Goal: Task Accomplishment & Management: Use online tool/utility

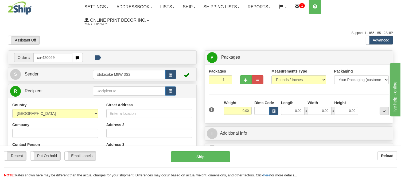
type input "ca-420059"
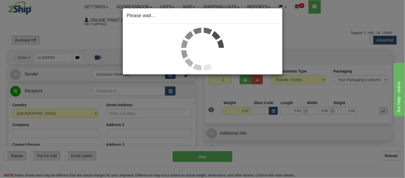
click at [274, 111] on div "Please wait..." at bounding box center [202, 89] width 405 height 178
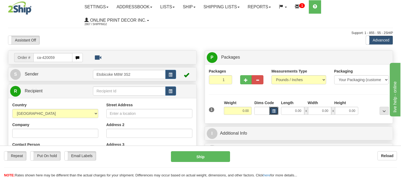
click at [274, 111] on span "button" at bounding box center [273, 111] width 3 height 3
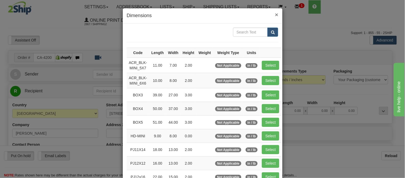
click at [275, 13] on span "×" at bounding box center [276, 14] width 3 height 6
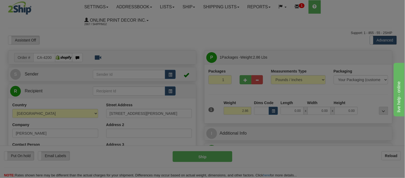
type input "UNIONVILLE"
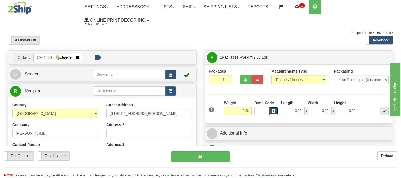
click at [276, 111] on button "button" at bounding box center [273, 111] width 9 height 8
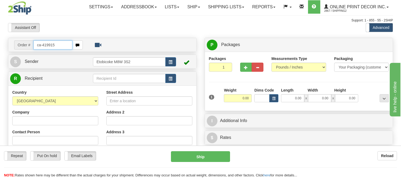
type input "ca-419915"
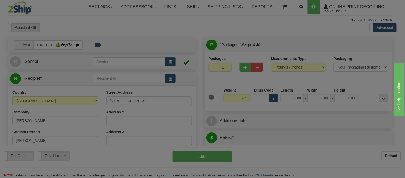
type input "ORANGEVILLE"
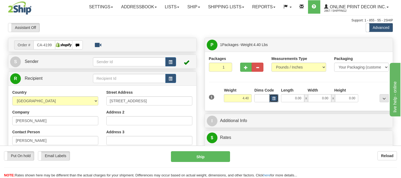
click at [274, 98] on span "button" at bounding box center [273, 98] width 3 height 3
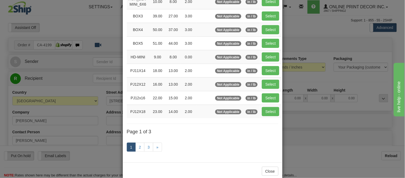
scroll to position [89, 0]
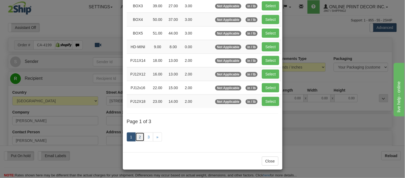
click at [137, 137] on link "2" at bounding box center [139, 136] width 9 height 9
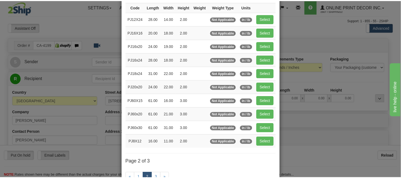
scroll to position [28, 0]
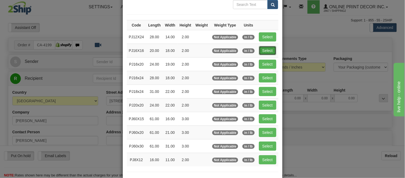
click at [264, 51] on button "Select" at bounding box center [267, 50] width 17 height 9
type input "PJ16X16"
type input "20.00"
type input "18.00"
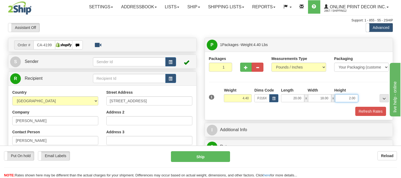
drag, startPoint x: 356, startPoint y: 97, endPoint x: 345, endPoint y: 97, distance: 10.4
click at [345, 97] on input "2.00" at bounding box center [346, 98] width 23 height 8
click button "Delete" at bounding box center [0, 0] width 0 height 0
type input "4.00"
click at [373, 111] on button "Refresh Rates" at bounding box center [370, 111] width 31 height 9
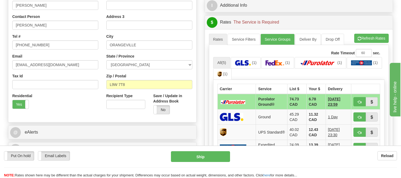
scroll to position [119, 0]
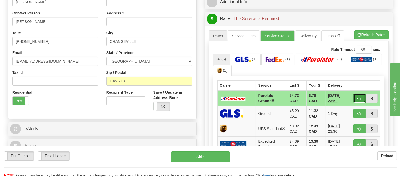
click at [358, 97] on span "button" at bounding box center [360, 98] width 4 height 3
type input "260"
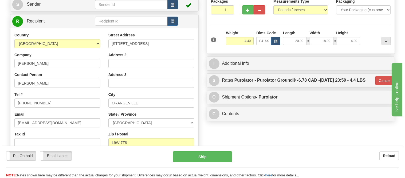
scroll to position [59, 0]
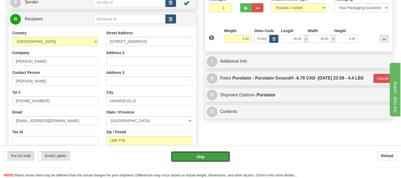
click at [207, 155] on button "Ship" at bounding box center [200, 156] width 59 height 11
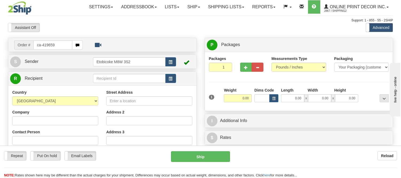
type input "ca-419659"
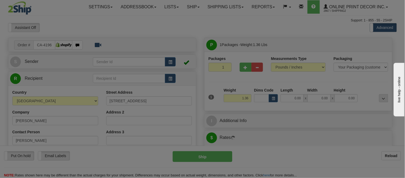
type input "L'ISLE-AUX-GRUES"
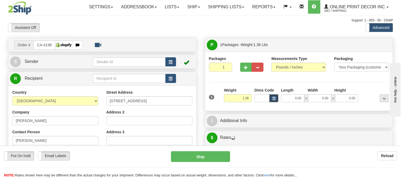
click at [274, 99] on span "button" at bounding box center [273, 98] width 3 height 3
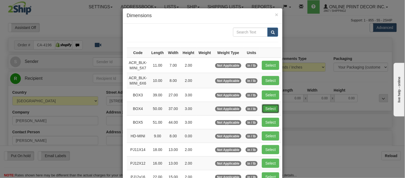
click at [265, 109] on button "Select" at bounding box center [270, 108] width 17 height 9
type input "BOX4"
type input "50.00"
type input "37.00"
type input "3.00"
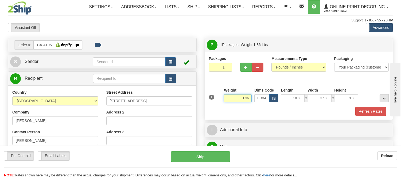
drag, startPoint x: 249, startPoint y: 98, endPoint x: 223, endPoint y: 99, distance: 26.2
click at [223, 99] on div "Weight 1.36" at bounding box center [238, 96] width 30 height 19
type input "13.98"
click at [363, 112] on button "Refresh Rates" at bounding box center [370, 111] width 31 height 9
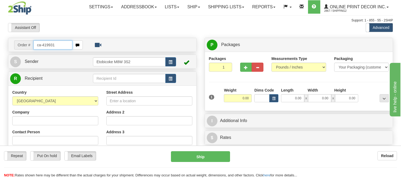
type input "ca-419931"
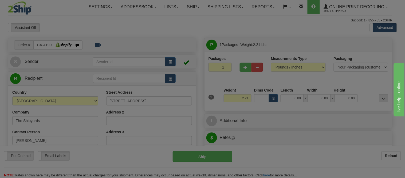
type input "COLLINGWOOD"
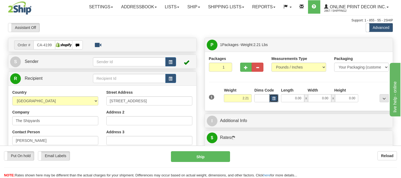
click at [277, 96] on button "button" at bounding box center [273, 98] width 9 height 8
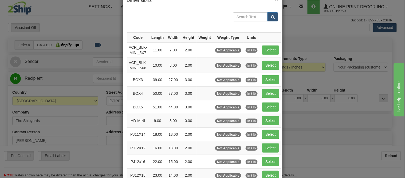
scroll to position [89, 0]
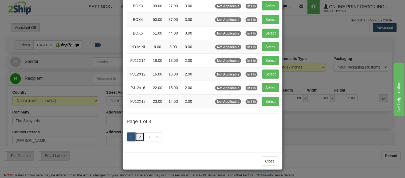
click at [136, 136] on link "2" at bounding box center [139, 136] width 9 height 9
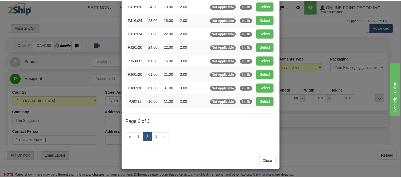
scroll to position [87, 0]
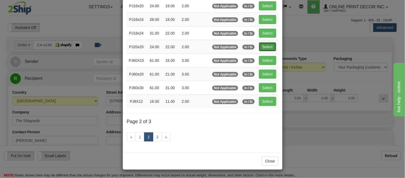
click at [264, 42] on button "Select" at bounding box center [267, 46] width 17 height 9
type input "PJ20x20"
type input "24.00"
type input "22.00"
type input "2.00"
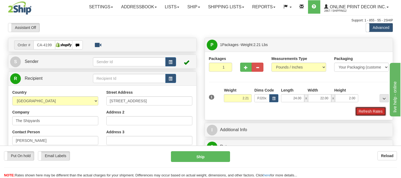
click at [369, 110] on button "Refresh Rates" at bounding box center [370, 111] width 31 height 9
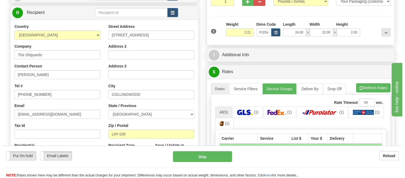
scroll to position [129, 0]
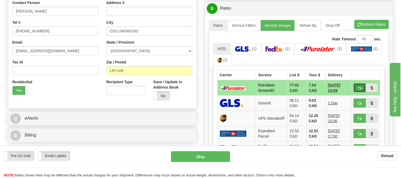
click at [361, 86] on span "button" at bounding box center [360, 87] width 4 height 3
type input "260"
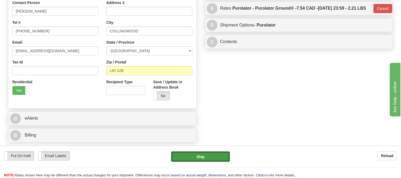
click at [201, 158] on button "Ship" at bounding box center [200, 156] width 59 height 11
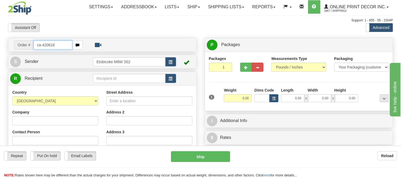
type input "ca-420618"
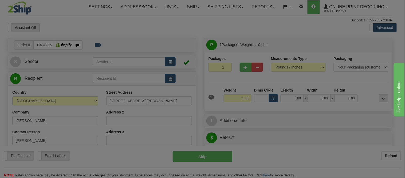
type input "BRACEBRIDGE"
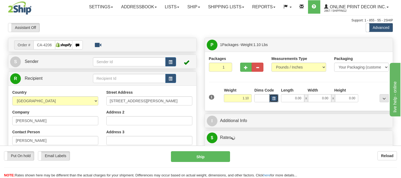
click at [271, 99] on button "button" at bounding box center [273, 98] width 9 height 8
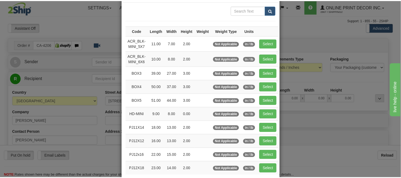
scroll to position [59, 0]
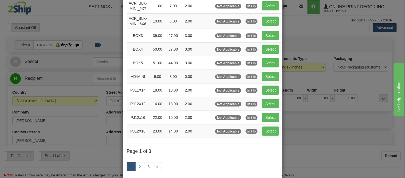
click at [268, 126] on td "Select" at bounding box center [271, 131] width 22 height 14
click at [268, 129] on button "Select" at bounding box center [270, 130] width 17 height 9
type input "PJ12X18"
type input "23.00"
type input "14.00"
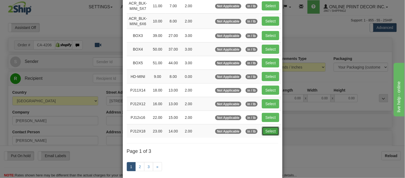
type input "2.00"
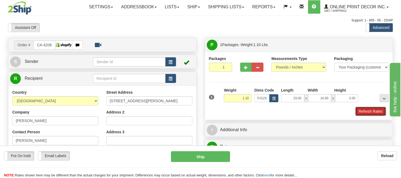
click at [382, 110] on button "Refresh Rates" at bounding box center [370, 111] width 31 height 9
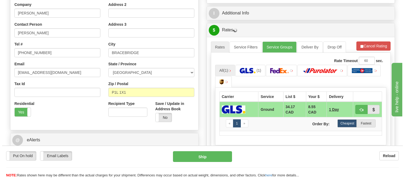
scroll to position [109, 0]
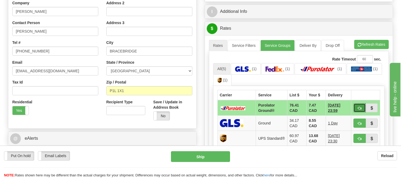
click at [356, 108] on button "button" at bounding box center [359, 107] width 12 height 9
type input "260"
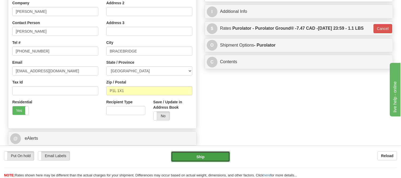
click at [210, 156] on button "Ship" at bounding box center [200, 156] width 59 height 11
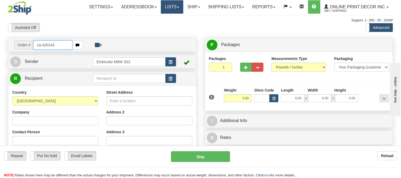
type input "ca-420142"
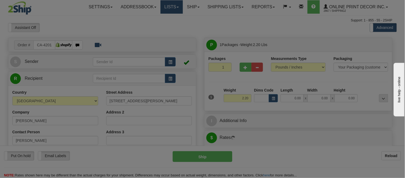
type input "STOUFFVILLE"
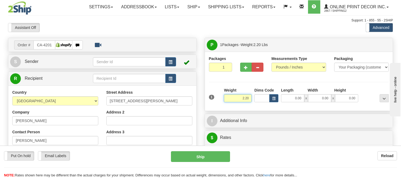
drag, startPoint x: 251, startPoint y: 97, endPoint x: 224, endPoint y: 101, distance: 27.0
click at [224, 101] on input "2.20" at bounding box center [238, 98] width 28 height 8
type input "2"
type input "4.40"
click at [274, 99] on span "button" at bounding box center [273, 98] width 3 height 3
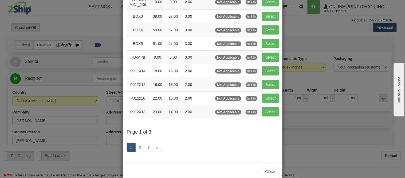
scroll to position [89, 0]
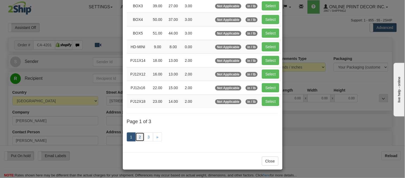
click at [139, 137] on link "2" at bounding box center [139, 136] width 9 height 9
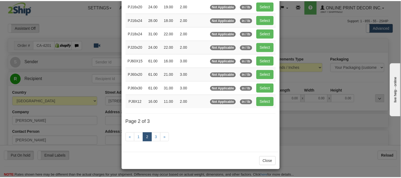
scroll to position [87, 0]
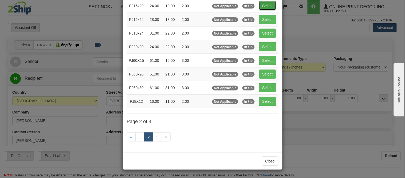
click at [266, 3] on button "Select" at bounding box center [267, 5] width 17 height 9
type input "PJ16x20"
type input "24.00"
type input "19.00"
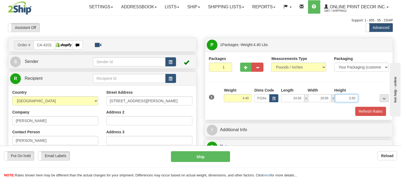
drag, startPoint x: 356, startPoint y: 96, endPoint x: 328, endPoint y: 103, distance: 28.5
click at [328, 103] on div "1 Weight 4.40 Dims Code x x" at bounding box center [299, 96] width 183 height 19
click button "Delete" at bounding box center [0, 0] width 0 height 0
type input "4.00"
click at [367, 113] on button "Refresh Rates" at bounding box center [370, 111] width 31 height 9
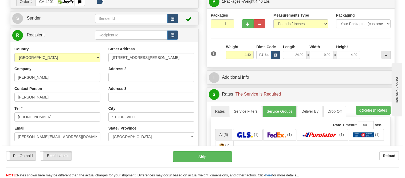
scroll to position [89, 0]
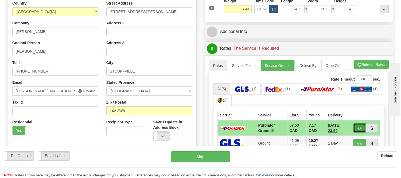
click at [357, 127] on button "button" at bounding box center [359, 127] width 12 height 9
type input "260"
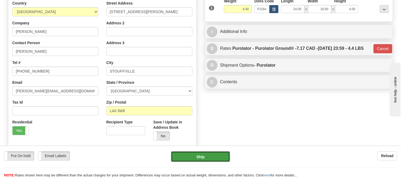
click at [216, 160] on button "Ship" at bounding box center [200, 156] width 59 height 11
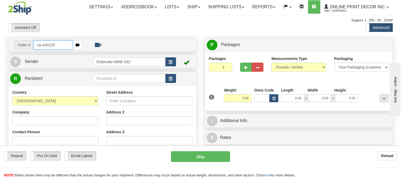
type input "ca-420129"
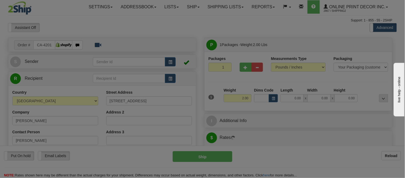
type input "[GEOGRAPHIC_DATA]"
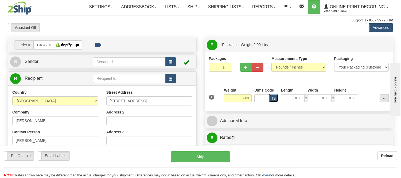
click at [276, 98] on button "button" at bounding box center [273, 98] width 9 height 8
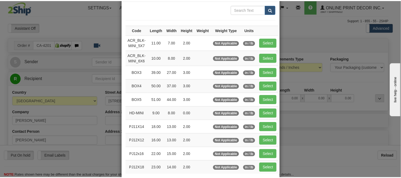
scroll to position [59, 0]
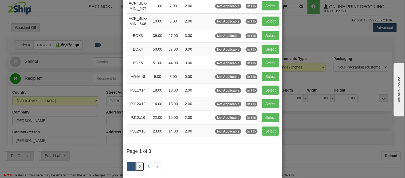
click at [136, 165] on link "2" at bounding box center [139, 166] width 9 height 9
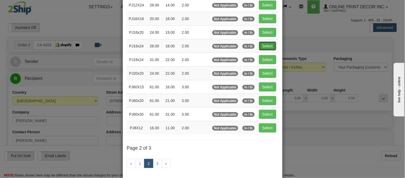
click at [273, 43] on button "Select" at bounding box center [267, 45] width 17 height 9
type input "PJ16x24"
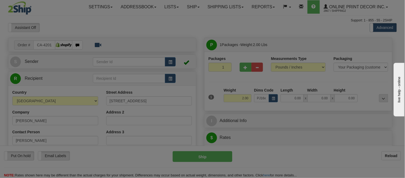
type input "28.00"
type input "18.00"
type input "2.00"
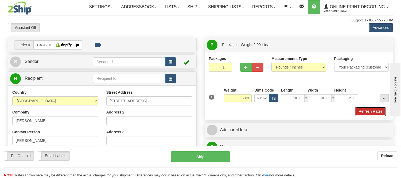
click at [361, 111] on button "Refresh Rates" at bounding box center [370, 111] width 31 height 9
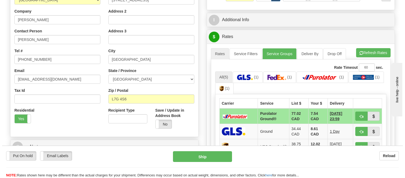
scroll to position [119, 0]
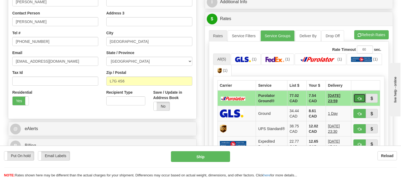
click at [354, 95] on button "button" at bounding box center [359, 98] width 12 height 9
type input "260"
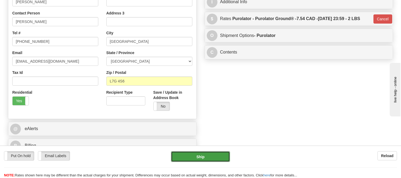
click at [199, 157] on button "Ship" at bounding box center [200, 156] width 59 height 11
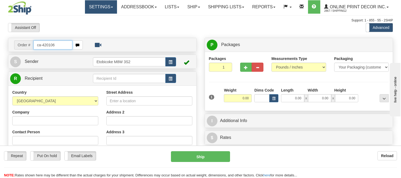
type input "ca-420106"
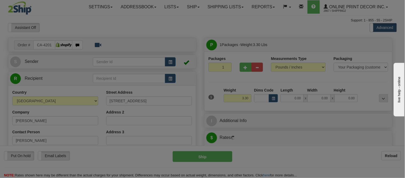
type input "TRAIL"
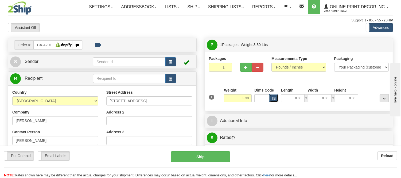
click at [275, 98] on span "button" at bounding box center [273, 98] width 3 height 3
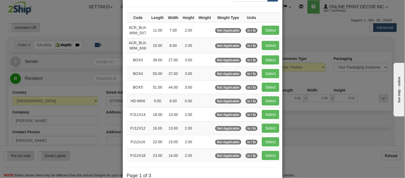
scroll to position [89, 0]
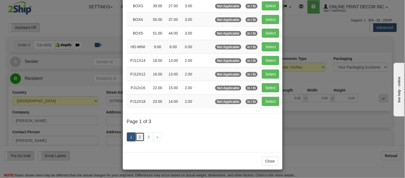
click at [136, 138] on link "2" at bounding box center [139, 136] width 9 height 9
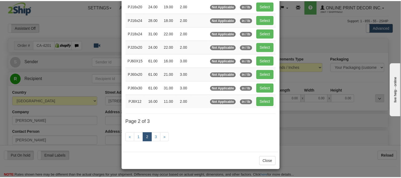
scroll to position [87, 0]
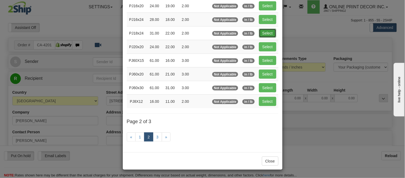
click at [265, 33] on button "Select" at bounding box center [267, 33] width 17 height 9
type input "PJ18x24"
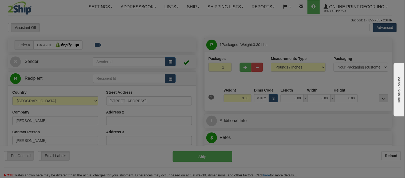
type input "31.00"
type input "22.00"
type input "2.00"
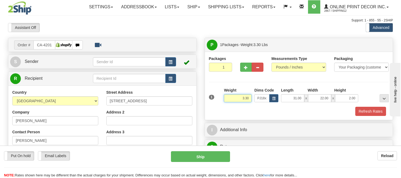
drag, startPoint x: 250, startPoint y: 98, endPoint x: 222, endPoint y: 97, distance: 27.5
click at [222, 97] on div "1 Weight 3.30 Dims Code x x" at bounding box center [299, 96] width 183 height 19
type input "5.98"
click at [247, 67] on span "button" at bounding box center [246, 67] width 4 height 3
radio input "true"
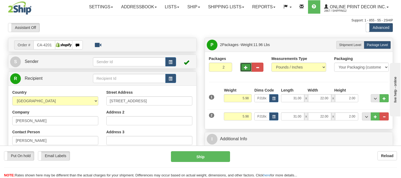
click at [247, 67] on span "button" at bounding box center [246, 67] width 4 height 3
type input "3"
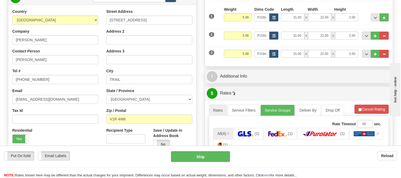
scroll to position [89, 0]
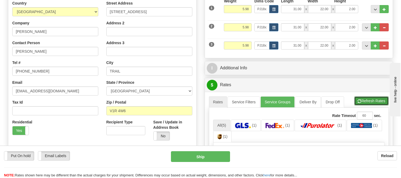
click at [361, 103] on button "Refresh Rates" at bounding box center [371, 100] width 34 height 9
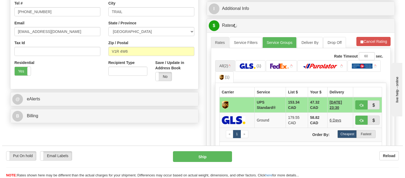
scroll to position [178, 0]
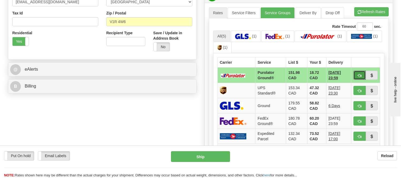
click at [358, 74] on span "button" at bounding box center [360, 75] width 4 height 3
type input "260"
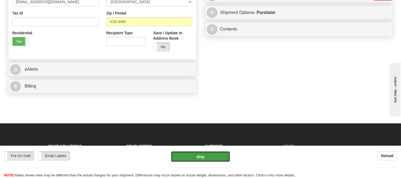
click at [207, 156] on button "Ship" at bounding box center [200, 156] width 59 height 11
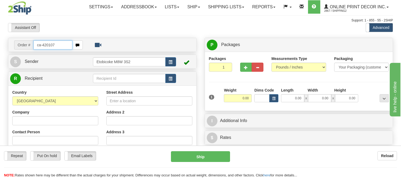
type input "ca-420107"
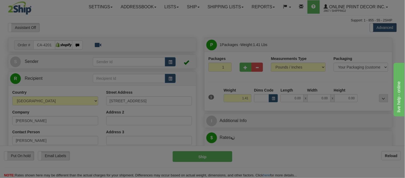
type input "CANMORE"
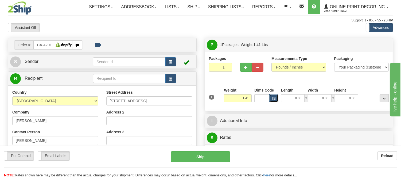
click at [276, 96] on button "button" at bounding box center [273, 98] width 9 height 8
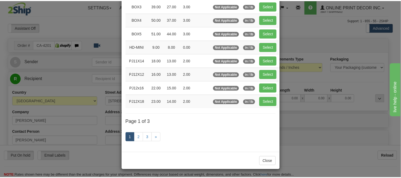
scroll to position [90, 0]
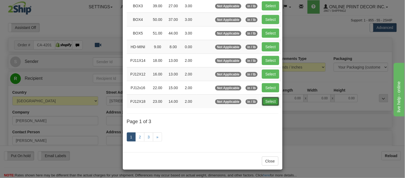
click at [262, 101] on button "Select" at bounding box center [270, 101] width 17 height 9
type input "PJ12X18"
type input "23.00"
type input "14.00"
type input "2.00"
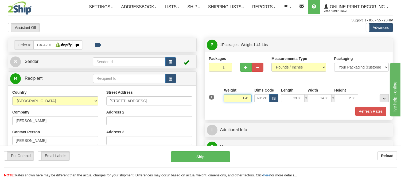
drag, startPoint x: 248, startPoint y: 99, endPoint x: 217, endPoint y: 104, distance: 30.8
click at [217, 104] on div "1 Weight 1.41 Dims Code x x" at bounding box center [299, 96] width 183 height 19
click button "Delete" at bounding box center [0, 0] width 0 height 0
type input "2.00"
click at [370, 109] on button "Refresh Rates" at bounding box center [370, 111] width 31 height 9
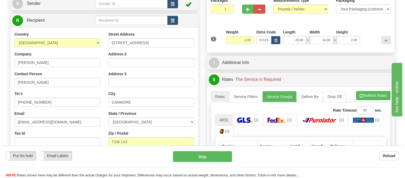
scroll to position [119, 0]
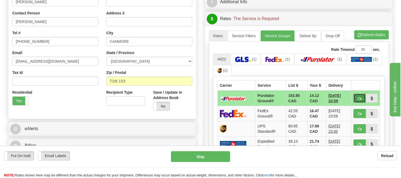
click at [360, 95] on button "button" at bounding box center [359, 98] width 12 height 9
type input "260"
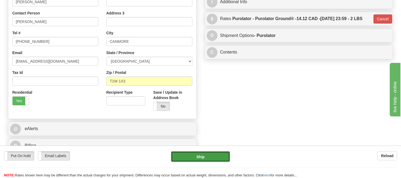
click at [218, 154] on button "Ship" at bounding box center [200, 156] width 59 height 11
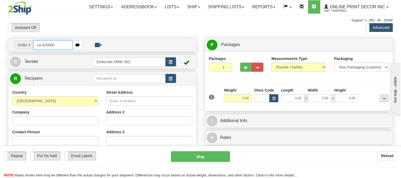
type input "ca-420060"
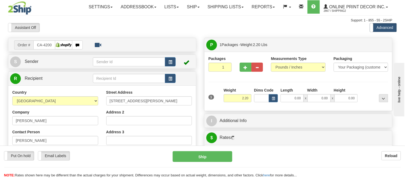
type input "TINY"
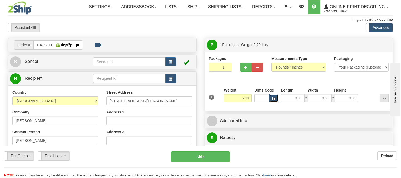
click at [277, 95] on button "button" at bounding box center [273, 98] width 9 height 8
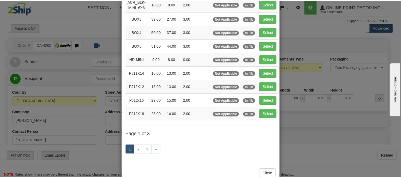
scroll to position [89, 0]
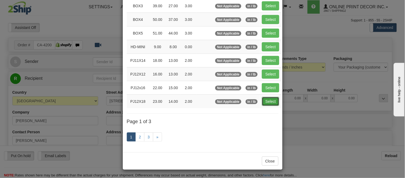
click at [266, 103] on button "Select" at bounding box center [270, 101] width 17 height 9
type input "PJ12X18"
type input "23.00"
type input "14.00"
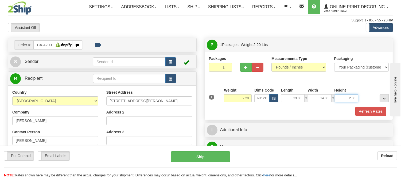
drag, startPoint x: 357, startPoint y: 99, endPoint x: 329, endPoint y: 101, distance: 27.8
click at [329, 101] on div "23.00 x 14.00 x 2.00" at bounding box center [319, 98] width 77 height 8
click button "Delete" at bounding box center [0, 0] width 0 height 0
type input "4.00"
click at [369, 111] on button "Refresh Rates" at bounding box center [370, 111] width 31 height 9
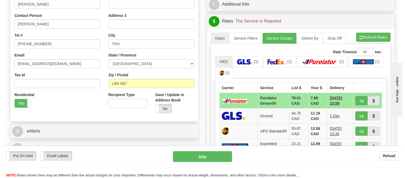
scroll to position [119, 0]
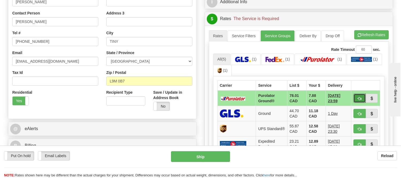
drag, startPoint x: 359, startPoint y: 98, endPoint x: 350, endPoint y: 105, distance: 11.4
click at [359, 98] on span "button" at bounding box center [360, 98] width 4 height 3
type input "260"
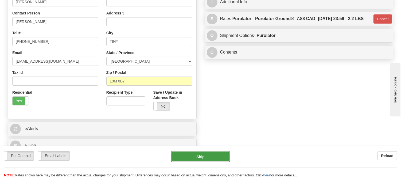
click at [198, 159] on button "Ship" at bounding box center [200, 156] width 59 height 11
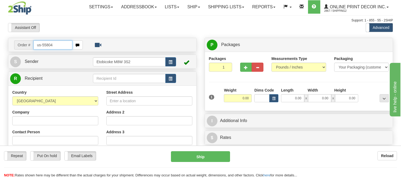
type input "us-55804"
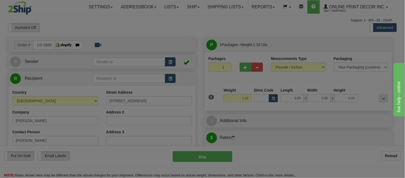
type input "BRADENTON"
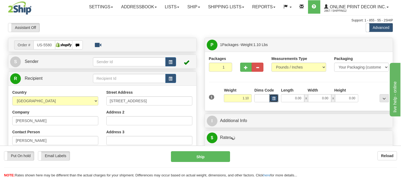
click at [272, 98] on span "button" at bounding box center [273, 98] width 3 height 3
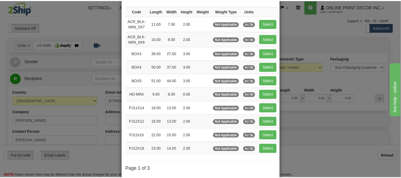
scroll to position [59, 0]
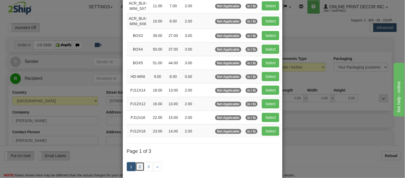
click at [135, 166] on link "2" at bounding box center [139, 166] width 9 height 9
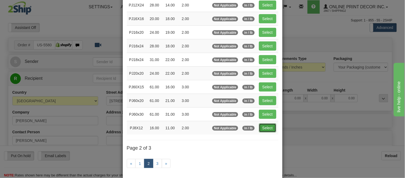
click at [268, 128] on button "Select" at bounding box center [267, 127] width 17 height 9
type input "PJ8X12"
type input "16.00"
type input "11.00"
type input "2.00"
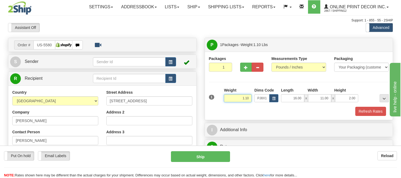
drag, startPoint x: 250, startPoint y: 98, endPoint x: 214, endPoint y: 98, distance: 35.8
click at [214, 98] on div "1 Weight 1.10 Dims Code x x" at bounding box center [299, 96] width 183 height 19
type input "0.98"
click at [364, 111] on button "Refresh Rates" at bounding box center [370, 111] width 31 height 9
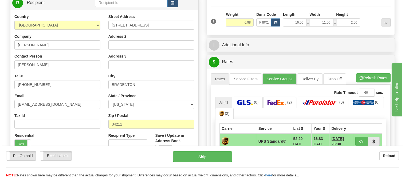
scroll to position [89, 0]
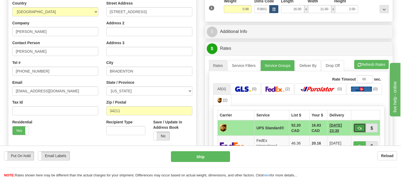
click at [359, 129] on span "button" at bounding box center [360, 127] width 4 height 3
type input "11"
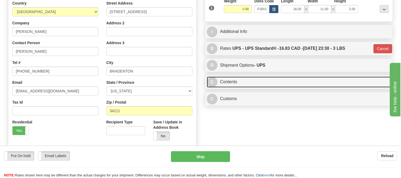
click at [279, 83] on link "C Contents" at bounding box center [299, 81] width 184 height 11
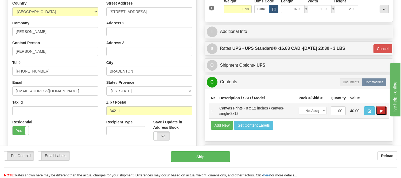
click at [380, 115] on button "button" at bounding box center [381, 110] width 11 height 9
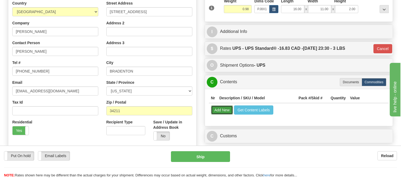
click at [220, 112] on button "Add New" at bounding box center [222, 109] width 22 height 9
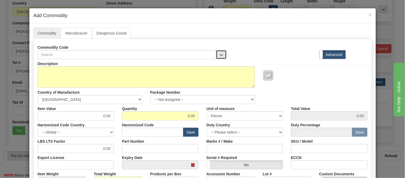
click at [221, 55] on button "button" at bounding box center [221, 54] width 11 height 9
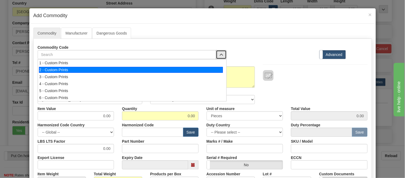
click at [214, 70] on div "2 - Custom Prints" at bounding box center [131, 70] width 184 height 6
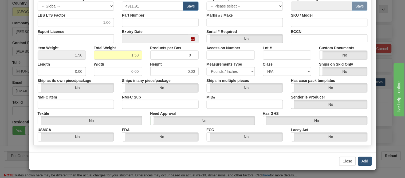
scroll to position [126, 0]
click at [359, 164] on button "Add" at bounding box center [366, 160] width 14 height 9
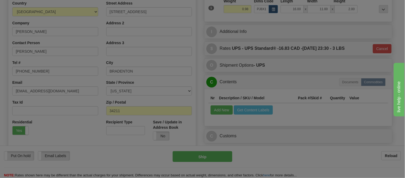
scroll to position [0, 0]
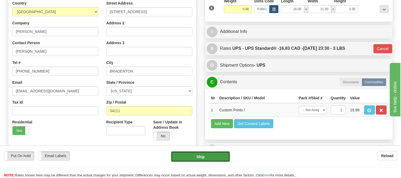
click at [207, 161] on button "Ship" at bounding box center [200, 156] width 59 height 11
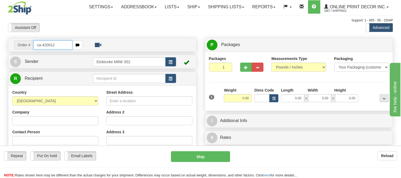
type input "ca-420012"
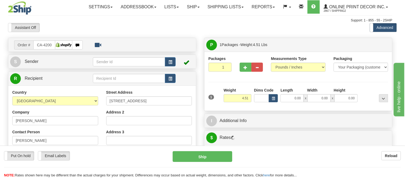
type input "COURTENAY"
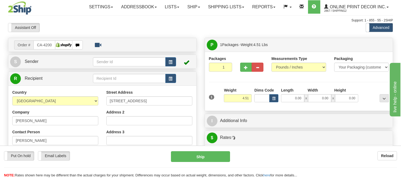
click at [279, 95] on div "Dims Code" at bounding box center [266, 94] width 27 height 15
click at [277, 102] on button "button" at bounding box center [273, 98] width 9 height 8
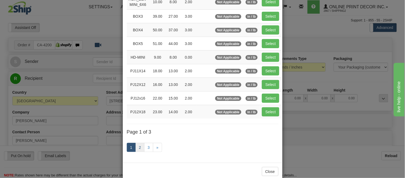
scroll to position [89, 0]
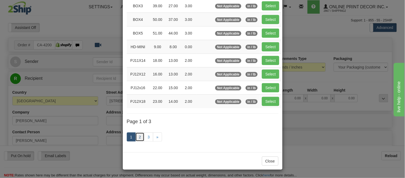
click at [138, 136] on link "2" at bounding box center [139, 136] width 9 height 9
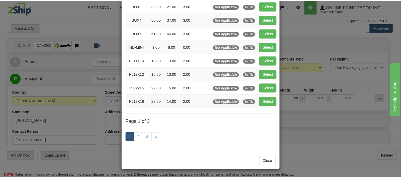
scroll to position [87, 0]
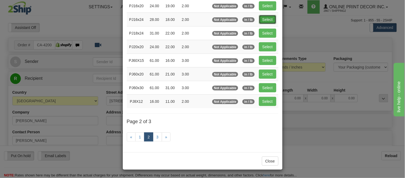
click at [264, 17] on button "Select" at bounding box center [267, 19] width 17 height 9
type input "PJ16x24"
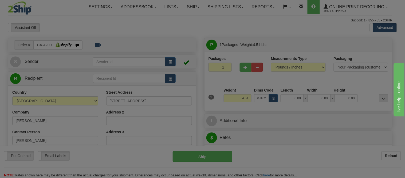
type input "28.00"
type input "18.00"
type input "2.00"
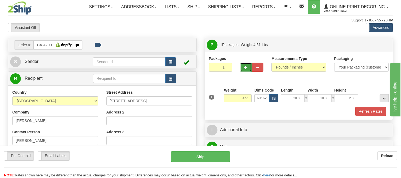
click at [244, 68] on span "button" at bounding box center [246, 67] width 4 height 3
radio input "true"
type input "2"
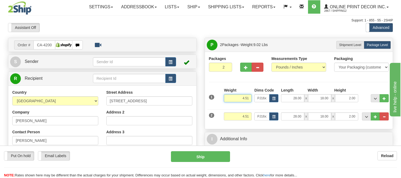
click at [245, 98] on input "4.51" at bounding box center [238, 98] width 28 height 8
type input "3.51"
click at [245, 116] on input "4.51" at bounding box center [238, 116] width 28 height 8
type input "3.51"
click at [244, 99] on input "3.51" at bounding box center [238, 98] width 28 height 8
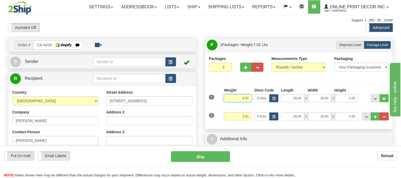
type input "4.51"
drag, startPoint x: 356, startPoint y: 114, endPoint x: 340, endPoint y: 119, distance: 16.7
click at [340, 119] on input "2.00" at bounding box center [346, 116] width 23 height 8
click button "Delete" at bounding box center [0, 0] width 0 height 0
type input "4.00"
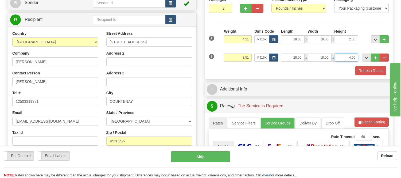
scroll to position [59, 0]
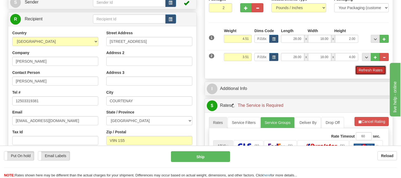
click at [381, 71] on button "Refresh Rates" at bounding box center [370, 69] width 31 height 9
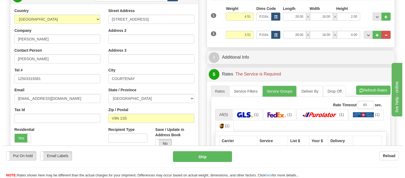
scroll to position [119, 0]
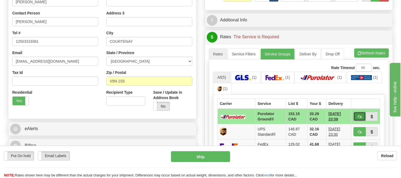
click at [358, 115] on span "button" at bounding box center [360, 116] width 4 height 3
type input "260"
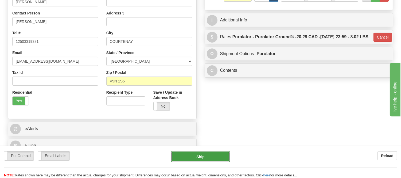
click at [199, 159] on button "Ship" at bounding box center [200, 156] width 59 height 11
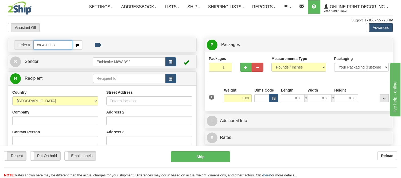
type input "ca-420038"
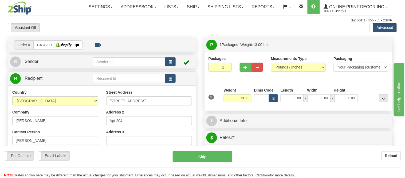
type input "GODERICH"
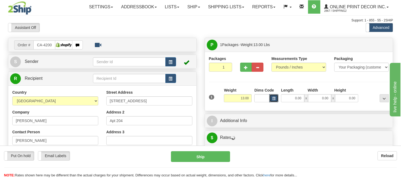
click at [274, 100] on span "button" at bounding box center [273, 98] width 3 height 3
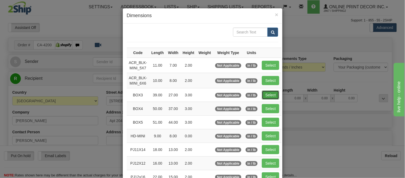
click at [265, 94] on button "Select" at bounding box center [270, 94] width 17 height 9
type input "BOX3"
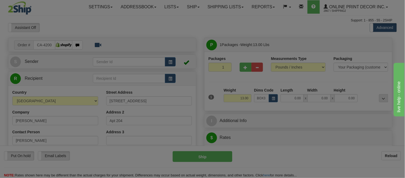
type input "39.00"
type input "27.00"
type input "3.00"
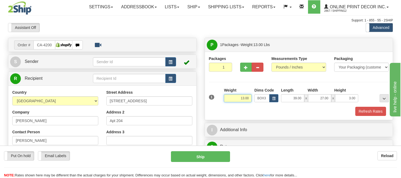
drag, startPoint x: 251, startPoint y: 98, endPoint x: 231, endPoint y: 106, distance: 21.1
click at [231, 106] on div "Weight 13.00" at bounding box center [238, 96] width 30 height 19
type input "9.98"
click at [247, 69] on span "button" at bounding box center [246, 67] width 4 height 3
radio input "true"
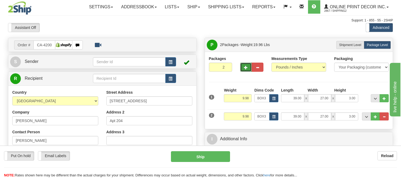
click at [247, 69] on span "button" at bounding box center [246, 67] width 4 height 3
type input "3"
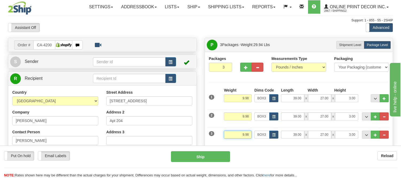
drag, startPoint x: 250, startPoint y: 135, endPoint x: 234, endPoint y: 135, distance: 15.2
click at [234, 135] on input "9.98" at bounding box center [238, 134] width 28 height 8
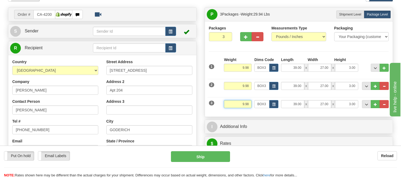
scroll to position [59, 0]
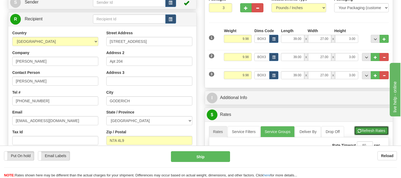
click at [361, 133] on button "Refresh Rates" at bounding box center [371, 130] width 34 height 9
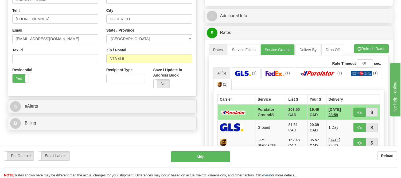
scroll to position [178, 0]
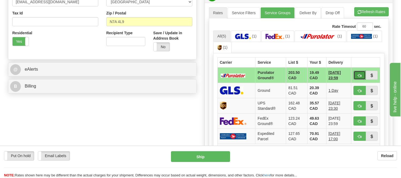
click at [358, 74] on span "button" at bounding box center [360, 75] width 4 height 3
type input "260"
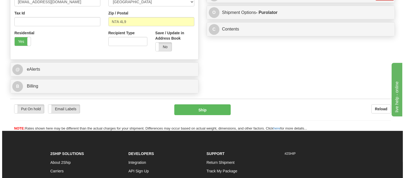
scroll to position [89, 0]
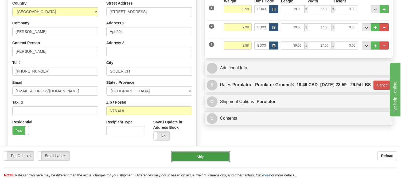
click at [226, 153] on button "Ship" at bounding box center [200, 156] width 59 height 11
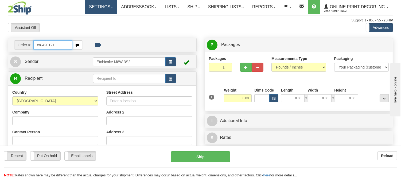
type input "ca-420121"
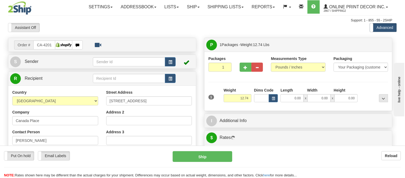
type input "[GEOGRAPHIC_DATA]"
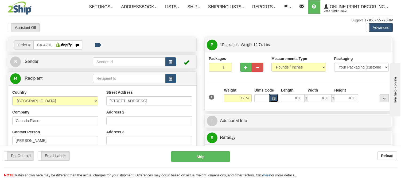
click at [273, 98] on span "button" at bounding box center [273, 98] width 3 height 3
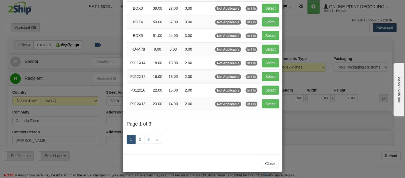
scroll to position [89, 0]
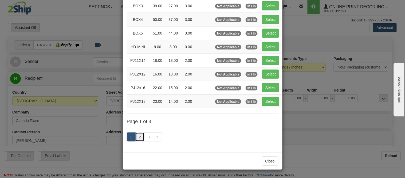
click at [139, 136] on link "2" at bounding box center [139, 136] width 9 height 9
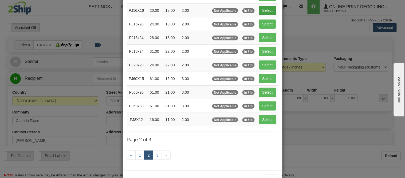
scroll to position [57, 0]
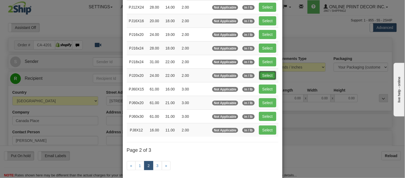
click at [269, 72] on button "Select" at bounding box center [267, 75] width 17 height 9
type input "PJ20x20"
type input "24.00"
type input "22.00"
type input "2.00"
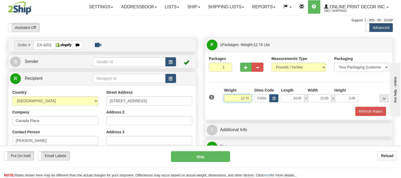
drag, startPoint x: 248, startPoint y: 98, endPoint x: 226, endPoint y: 101, distance: 22.3
click at [226, 101] on input "12.74" at bounding box center [238, 98] width 28 height 8
drag, startPoint x: 250, startPoint y: 96, endPoint x: 239, endPoint y: 95, distance: 11.3
click at [239, 95] on input "5.98" at bounding box center [238, 98] width 28 height 8
type input "5.98"
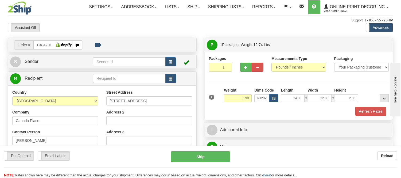
click at [276, 79] on div "Packages 1 1 Measurements Type" at bounding box center [299, 86] width 180 height 60
click at [246, 68] on span "button" at bounding box center [246, 67] width 4 height 3
radio input "true"
type input "2"
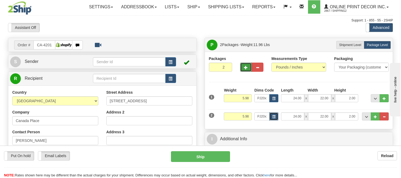
click at [274, 118] on span "button" at bounding box center [273, 116] width 3 height 3
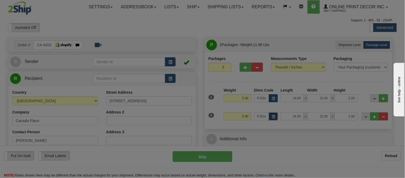
scroll to position [0, 0]
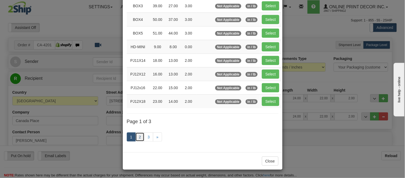
click at [140, 137] on link "2" at bounding box center [139, 136] width 9 height 9
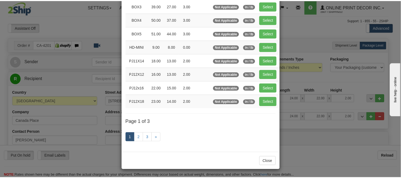
scroll to position [87, 0]
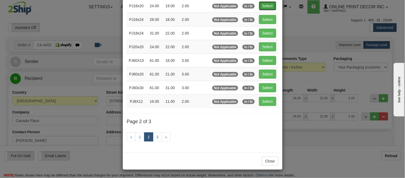
click at [259, 5] on button "Select" at bounding box center [267, 5] width 17 height 9
type input "PJ16x20"
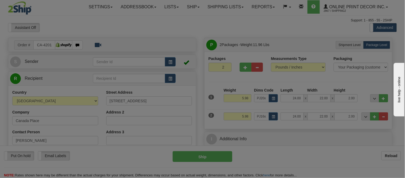
type input "19.00"
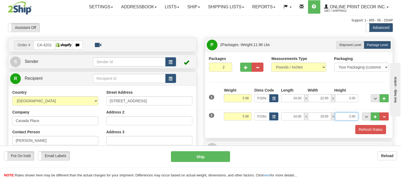
drag, startPoint x: 355, startPoint y: 116, endPoint x: 344, endPoint y: 113, distance: 11.1
click at [344, 113] on input "2.00" at bounding box center [346, 116] width 23 height 8
click button "Delete" at bounding box center [0, 0] width 0 height 0
type input "6.00"
click at [365, 129] on button "Refresh Rates" at bounding box center [370, 129] width 31 height 9
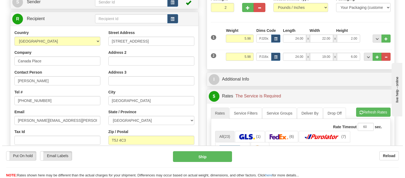
scroll to position [59, 0]
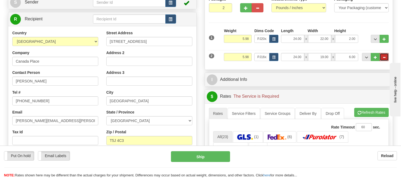
click at [382, 57] on button "..." at bounding box center [384, 57] width 9 height 8
type input "1"
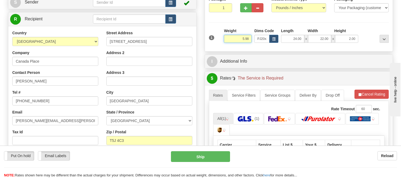
drag, startPoint x: 251, startPoint y: 39, endPoint x: 217, endPoint y: 39, distance: 33.9
click at [217, 39] on div "1 Weight 5.98 Dims Code x x" at bounding box center [299, 37] width 183 height 19
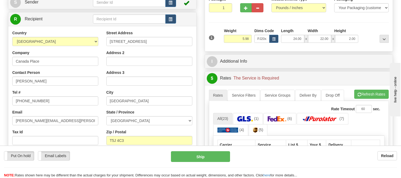
click at [250, 18] on div "Packages 1 1 Measurements Type" at bounding box center [299, 22] width 180 height 51
drag, startPoint x: 249, startPoint y: 39, endPoint x: 227, endPoint y: 41, distance: 22.0
click at [227, 41] on input "5.98" at bounding box center [238, 39] width 28 height 8
type input "4.98"
click at [242, 10] on button "button" at bounding box center [246, 7] width 12 height 9
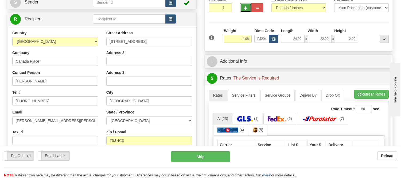
radio input "true"
type input "2"
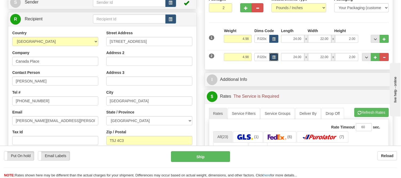
click at [276, 59] on button "button" at bounding box center [273, 57] width 9 height 8
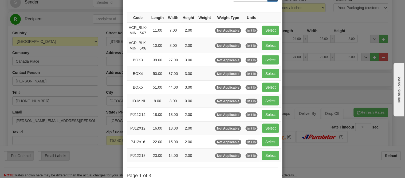
scroll to position [89, 0]
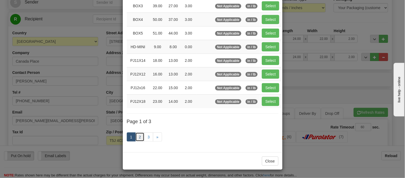
click at [138, 141] on link "2" at bounding box center [139, 136] width 9 height 9
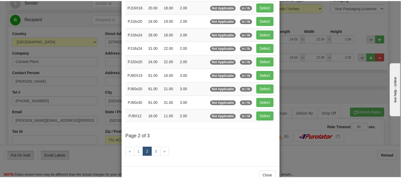
scroll to position [57, 0]
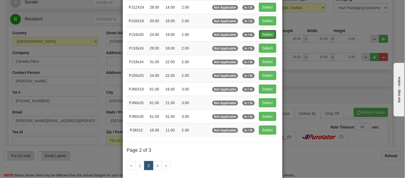
click at [265, 34] on button "Select" at bounding box center [267, 34] width 17 height 9
type input "PJ16x20"
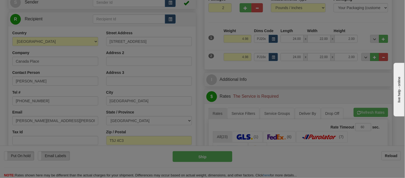
type input "19.00"
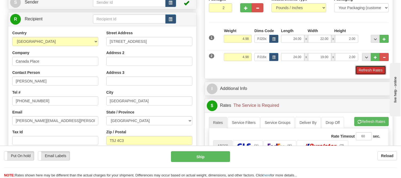
click at [379, 69] on button "Refresh Rates" at bounding box center [370, 69] width 31 height 9
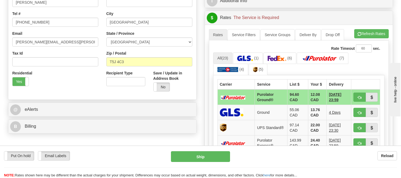
scroll to position [148, 0]
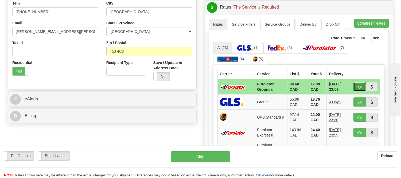
click at [360, 89] on button "button" at bounding box center [359, 86] width 12 height 9
type input "260"
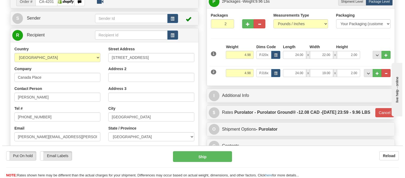
scroll to position [30, 0]
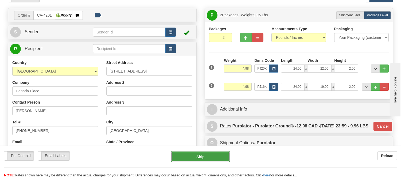
click at [206, 161] on button "Ship" at bounding box center [200, 156] width 59 height 11
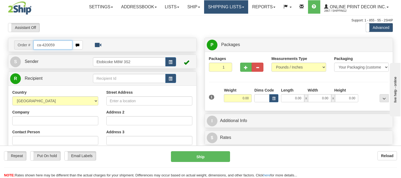
type input "ca-420059"
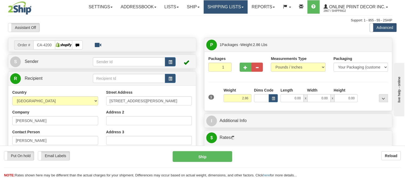
type input "[GEOGRAPHIC_DATA]"
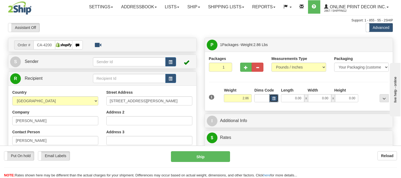
click at [274, 101] on button "button" at bounding box center [273, 98] width 9 height 8
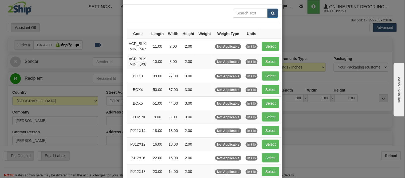
scroll to position [59, 0]
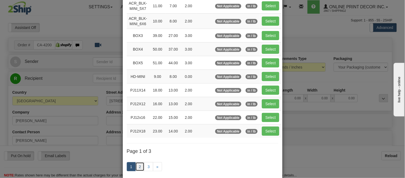
click at [140, 164] on link "2" at bounding box center [139, 166] width 9 height 9
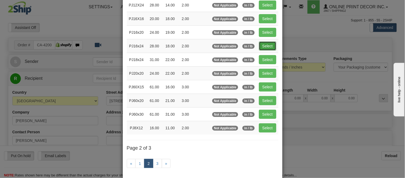
click at [265, 44] on button "Select" at bounding box center [267, 45] width 17 height 9
type input "PJ16x24"
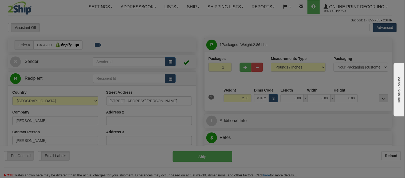
type input "28.00"
type input "18.00"
type input "2.00"
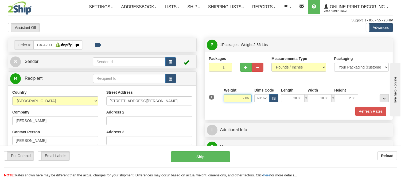
drag, startPoint x: 252, startPoint y: 95, endPoint x: 221, endPoint y: 100, distance: 31.3
click at [221, 100] on div "1 Weight 2.86 Dims Code x x" at bounding box center [299, 96] width 183 height 19
click button "Delete" at bounding box center [0, 0] width 0 height 0
type input "6.00"
drag, startPoint x: 348, startPoint y: 97, endPoint x: 338, endPoint y: 97, distance: 9.4
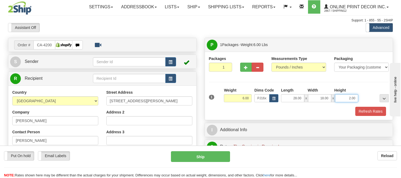
click at [338, 97] on input "2.00" at bounding box center [346, 98] width 23 height 8
click button "Delete" at bounding box center [0, 0] width 0 height 0
type input "4.00"
click at [250, 69] on button "button" at bounding box center [246, 67] width 12 height 9
radio input "true"
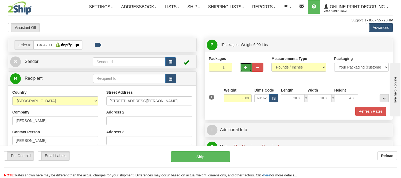
type input "2"
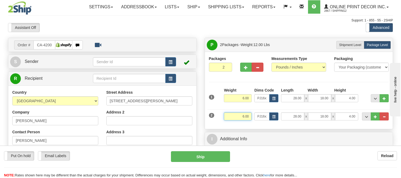
drag, startPoint x: 250, startPoint y: 118, endPoint x: 231, endPoint y: 121, distance: 18.9
click at [231, 121] on div "Weight 6.00" at bounding box center [238, 118] width 30 height 12
click button "Delete" at bounding box center [0, 0] width 0 height 0
type input "7.00"
click at [250, 108] on div "2 Weight 7.00 Dims Code PJ16x24 Length Width" at bounding box center [299, 116] width 183 height 18
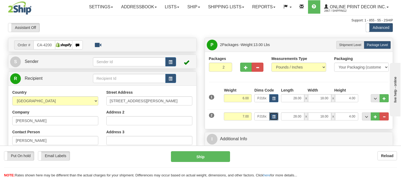
click at [274, 120] on button "button" at bounding box center [273, 116] width 9 height 8
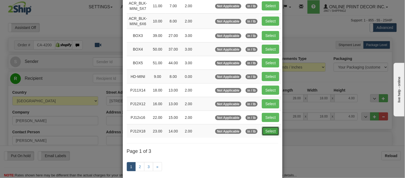
click at [273, 130] on button "Select" at bounding box center [270, 130] width 17 height 9
type input "PJ12X18"
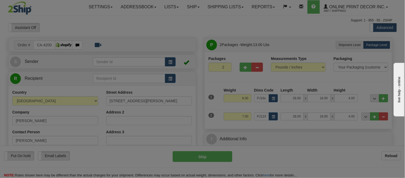
type input "23.00"
type input "14.00"
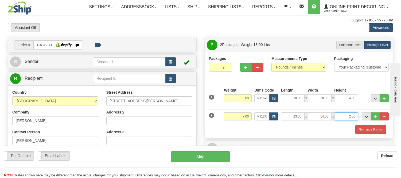
drag, startPoint x: 354, startPoint y: 116, endPoint x: 344, endPoint y: 116, distance: 10.2
click at [344, 116] on input "2.00" at bounding box center [346, 116] width 23 height 8
type input "6.00"
click at [368, 130] on button "Refresh Rates" at bounding box center [370, 129] width 31 height 9
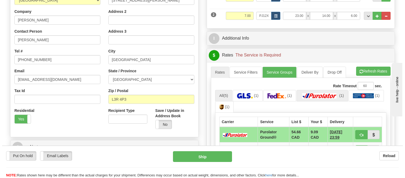
scroll to position [119, 0]
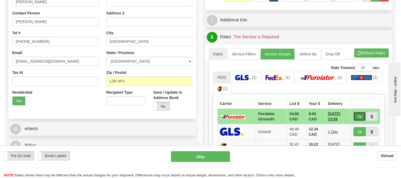
click at [357, 116] on button "button" at bounding box center [359, 116] width 12 height 9
type input "260"
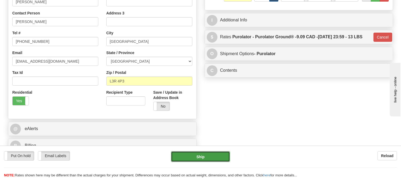
click at [216, 157] on button "Ship" at bounding box center [200, 156] width 59 height 11
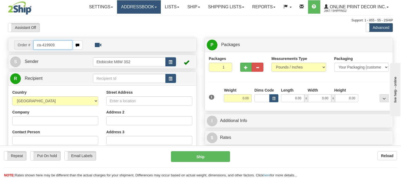
type input "ca-419909"
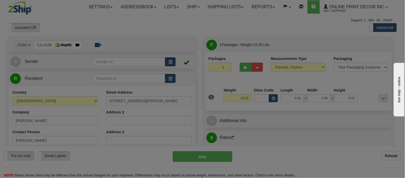
type input "[GEOGRAPHIC_DATA]"
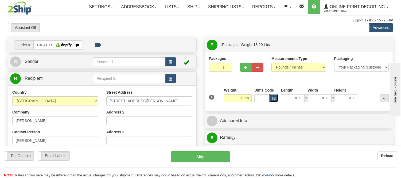
click at [275, 98] on button "button" at bounding box center [273, 98] width 9 height 8
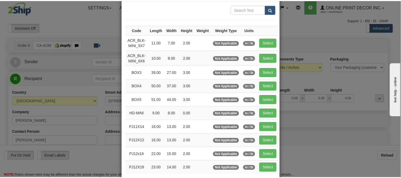
scroll to position [59, 0]
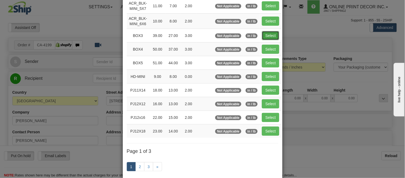
click at [270, 33] on button "Select" at bounding box center [270, 35] width 17 height 9
type input "BOX3"
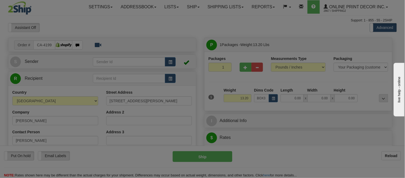
type input "39.00"
type input "27.00"
type input "3.00"
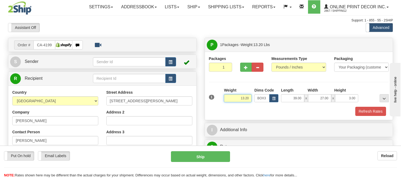
drag, startPoint x: 250, startPoint y: 97, endPoint x: 235, endPoint y: 96, distance: 14.8
click at [235, 96] on input "13.20" at bounding box center [238, 98] width 28 height 8
type input "9.98"
click at [245, 71] on button "button" at bounding box center [246, 67] width 12 height 9
radio input "true"
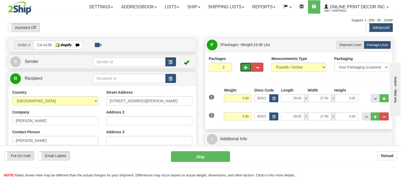
click at [244, 69] on button "button" at bounding box center [246, 67] width 12 height 9
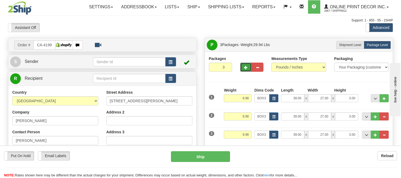
click at [244, 69] on button "button" at bounding box center [246, 67] width 12 height 9
type input "6"
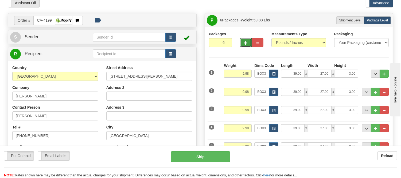
scroll to position [119, 0]
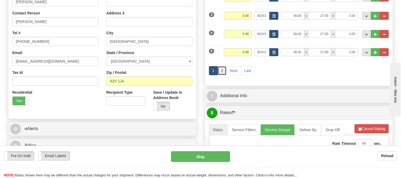
click at [225, 70] on link "2" at bounding box center [221, 70] width 9 height 9
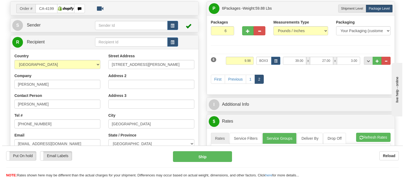
scroll to position [30, 0]
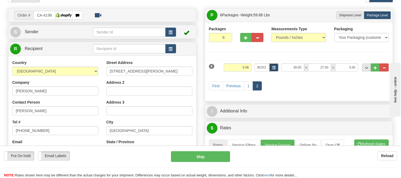
click at [275, 67] on button "button" at bounding box center [273, 67] width 9 height 8
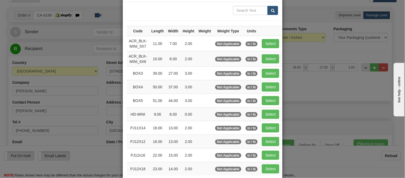
scroll to position [89, 0]
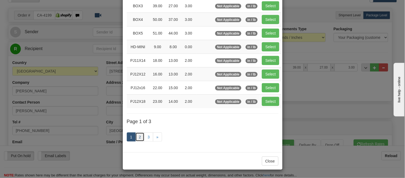
click at [137, 136] on link "2" at bounding box center [139, 136] width 9 height 9
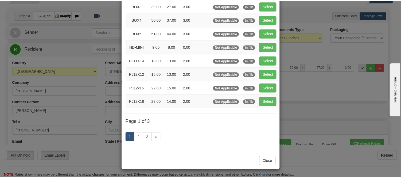
scroll to position [87, 0]
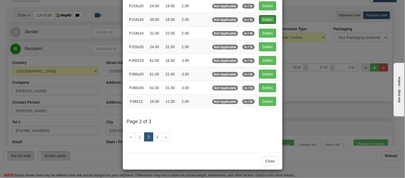
click at [265, 22] on button "Select" at bounding box center [267, 19] width 17 height 9
type input "PJ16x24"
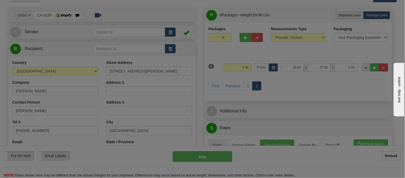
type input "28.00"
type input "18.00"
type input "2.00"
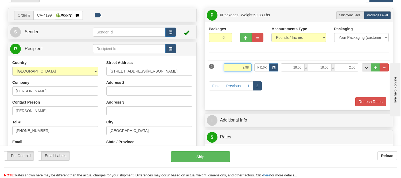
drag, startPoint x: 248, startPoint y: 67, endPoint x: 231, endPoint y: 66, distance: 17.4
click at [231, 66] on input "9.98" at bounding box center [238, 67] width 28 height 8
type input "2.98"
click at [380, 102] on button "Refresh Rates" at bounding box center [370, 101] width 31 height 9
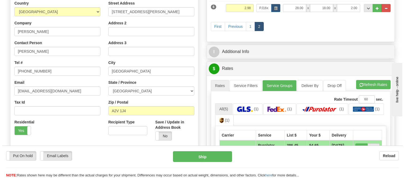
scroll to position [0, 0]
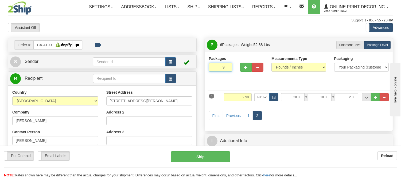
drag, startPoint x: 225, startPoint y: 66, endPoint x: 215, endPoint y: 64, distance: 10.5
click at [215, 64] on input "9" at bounding box center [220, 67] width 23 height 9
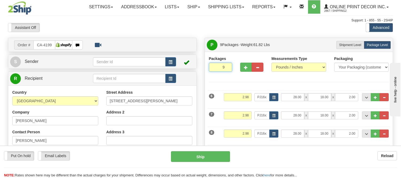
click at [220, 65] on input "9" at bounding box center [220, 67] width 23 height 9
click at [223, 67] on input "9" at bounding box center [220, 67] width 23 height 9
type input "1"
click button "Delete" at bounding box center [0, 0] width 0 height 0
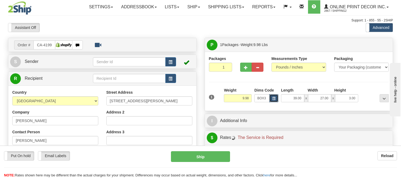
click at [274, 95] on button "button" at bounding box center [273, 98] width 9 height 8
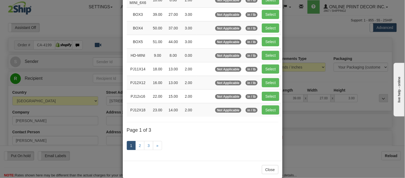
scroll to position [89, 0]
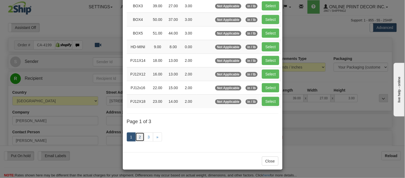
click at [140, 140] on link "2" at bounding box center [139, 136] width 9 height 9
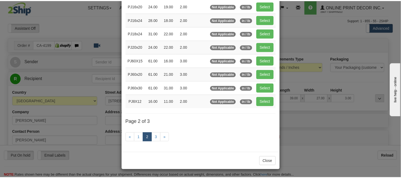
scroll to position [87, 0]
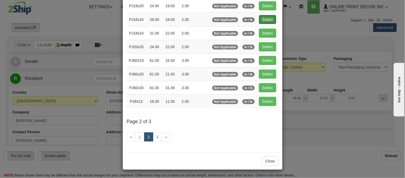
click at [260, 18] on button "Select" at bounding box center [267, 19] width 17 height 9
type input "PJ16x24"
type input "28.00"
type input "18.00"
type input "2.00"
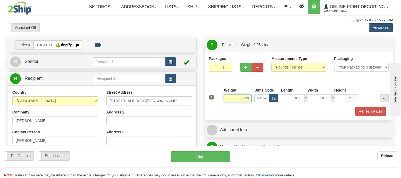
drag, startPoint x: 249, startPoint y: 98, endPoint x: 217, endPoint y: 95, distance: 31.9
click at [217, 95] on div "1 Weight 9.98 Dims Code x x" at bounding box center [299, 96] width 183 height 19
type input "3.98"
type input "2"
radio input "true"
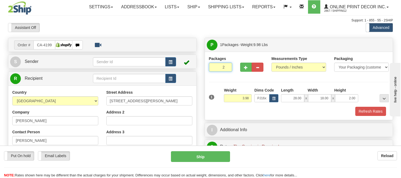
click at [224, 65] on input "2" at bounding box center [220, 67] width 23 height 9
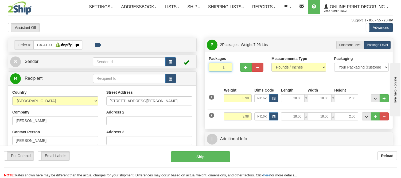
type input "1"
radio input "true"
click at [225, 68] on input "1" at bounding box center [220, 67] width 23 height 9
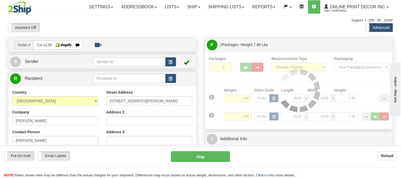
click at [223, 66] on div at bounding box center [299, 90] width 180 height 69
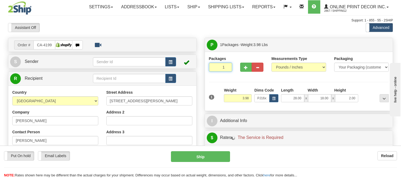
click at [223, 66] on input "1" at bounding box center [220, 67] width 23 height 9
type input "11"
radio input "true"
click button "Delete" at bounding box center [0, 0] width 0 height 0
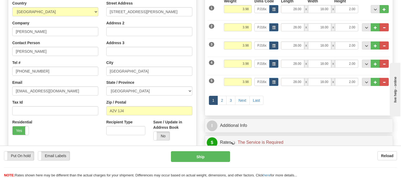
scroll to position [119, 0]
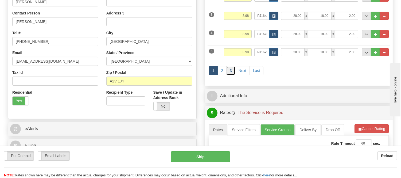
click at [231, 70] on link "3" at bounding box center [230, 70] width 9 height 9
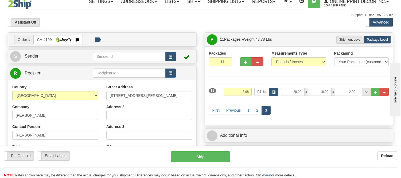
scroll to position [0, 0]
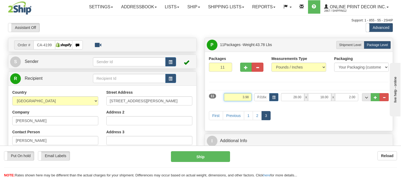
click at [243, 96] on input "3.98" at bounding box center [238, 97] width 28 height 8
click at [244, 96] on input "3.98" at bounding box center [238, 97] width 28 height 8
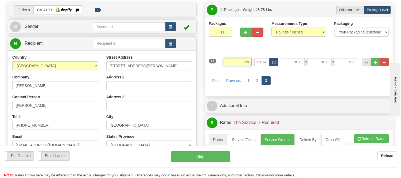
scroll to position [89, 0]
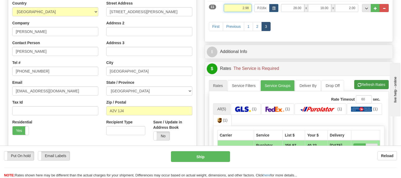
type input "2.98"
click at [365, 84] on li "Refresh Rates Cancel Rating" at bounding box center [371, 84] width 34 height 9
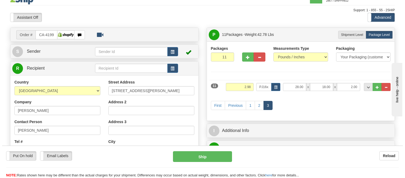
scroll to position [0, 0]
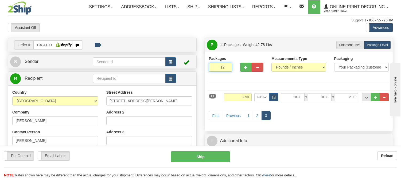
click at [226, 66] on input "12" at bounding box center [220, 67] width 23 height 9
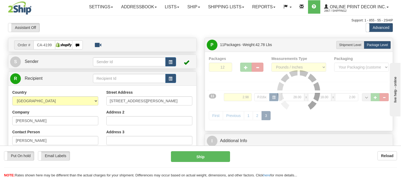
click at [224, 66] on div "Packages 12 11 Measurements Type" at bounding box center [299, 91] width 180 height 71
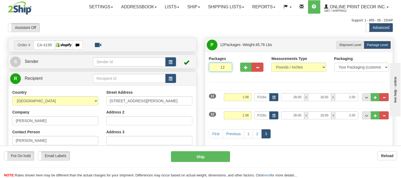
click at [221, 67] on input "12" at bounding box center [220, 67] width 23 height 9
click at [257, 83] on div "Packages 6 12 Measurements Type" at bounding box center [299, 100] width 180 height 89
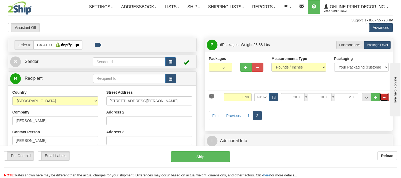
click at [387, 97] on button "..." at bounding box center [384, 97] width 9 height 8
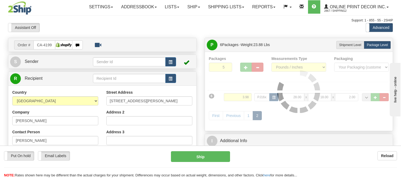
click at [221, 68] on div at bounding box center [299, 91] width 180 height 71
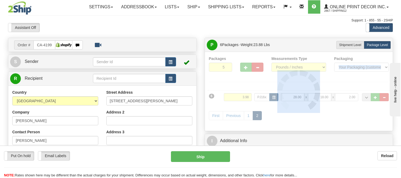
click at [221, 68] on div "Packages 5 6 Measurements Type" at bounding box center [299, 91] width 180 height 71
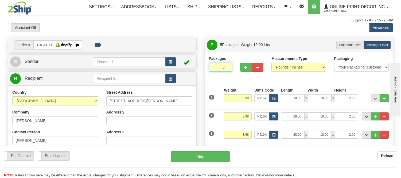
click at [222, 67] on input "5" at bounding box center [220, 67] width 23 height 9
click at [223, 68] on input "5" at bounding box center [220, 67] width 23 height 9
type input "1"
click button "Delete" at bounding box center [0, 0] width 0 height 0
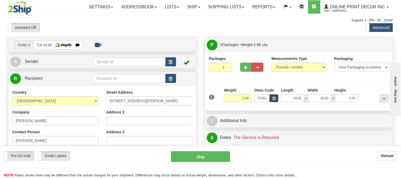
click at [273, 95] on button "button" at bounding box center [273, 98] width 9 height 8
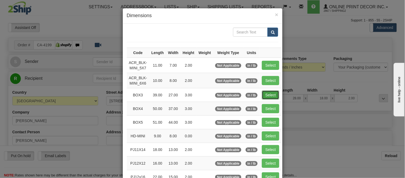
click at [262, 92] on button "Select" at bounding box center [270, 94] width 17 height 9
type input "BOX3"
type input "39.00"
type input "27.00"
type input "3.00"
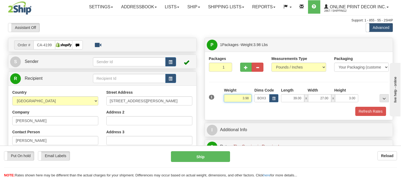
drag, startPoint x: 248, startPoint y: 99, endPoint x: 220, endPoint y: 101, distance: 28.1
click at [220, 101] on div "1 Weight 3.98 Dims Code BOX3" at bounding box center [299, 96] width 183 height 19
drag, startPoint x: 250, startPoint y: 99, endPoint x: 226, endPoint y: 95, distance: 23.5
click at [226, 95] on input "9.98" at bounding box center [238, 98] width 28 height 8
type input "8.98"
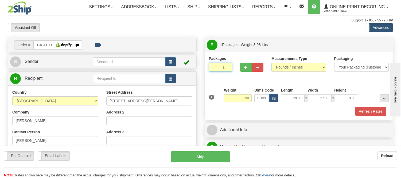
click at [223, 66] on input "1" at bounding box center [220, 67] width 23 height 9
type input "6"
radio input "true"
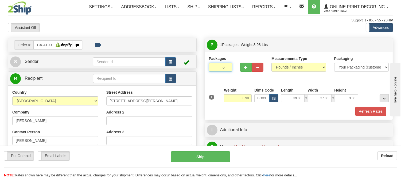
click button "Delete" at bounding box center [0, 0] width 0 height 0
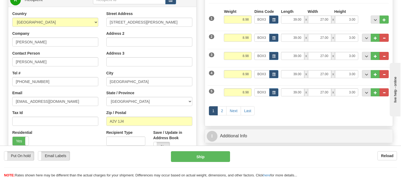
scroll to position [89, 0]
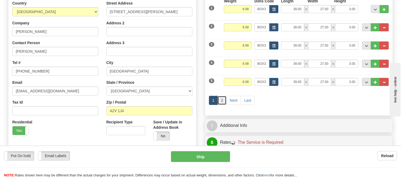
click at [221, 102] on link "2" at bounding box center [221, 100] width 9 height 9
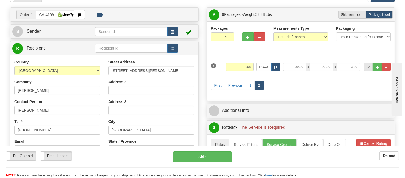
scroll to position [30, 0]
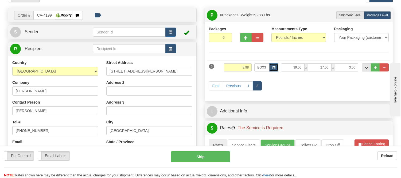
click at [273, 69] on span "button" at bounding box center [273, 67] width 3 height 3
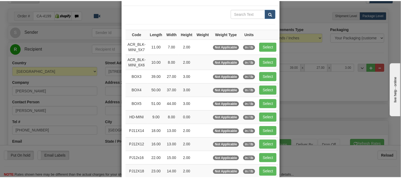
scroll to position [59, 0]
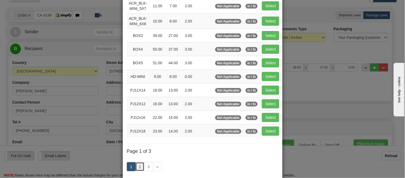
click at [141, 166] on link "2" at bounding box center [139, 166] width 9 height 9
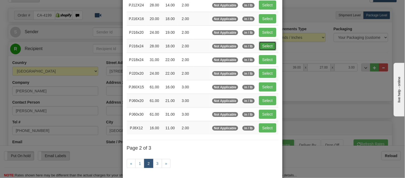
click at [260, 46] on button "Select" at bounding box center [267, 45] width 17 height 9
type input "PJ16x24"
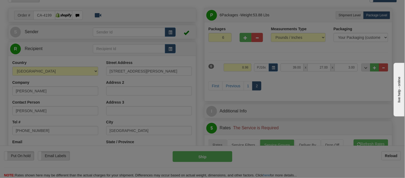
type input "28.00"
type input "18.00"
type input "2.00"
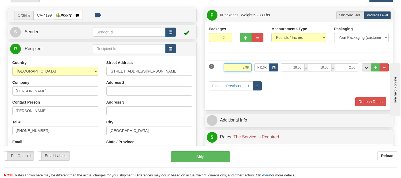
click at [243, 67] on input "8.98" at bounding box center [238, 67] width 28 height 8
type input "2.98"
click at [364, 101] on button "Refresh Rates" at bounding box center [370, 101] width 31 height 9
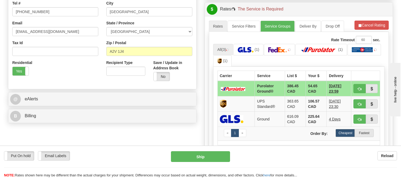
scroll to position [178, 0]
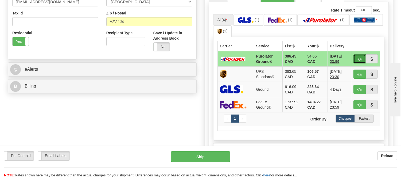
click at [357, 58] on button "button" at bounding box center [359, 58] width 12 height 9
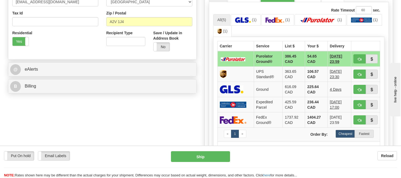
click at [365, 30] on ul "All (5) (1) (1) (1) (1) (1)" at bounding box center [299, 25] width 172 height 23
click at [358, 59] on span "button" at bounding box center [360, 58] width 4 height 3
type input "260"
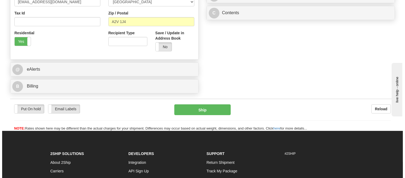
scroll to position [59, 0]
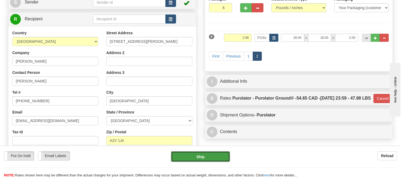
click at [218, 156] on button "Ship" at bounding box center [200, 156] width 59 height 11
